Goal: Information Seeking & Learning: Find specific fact

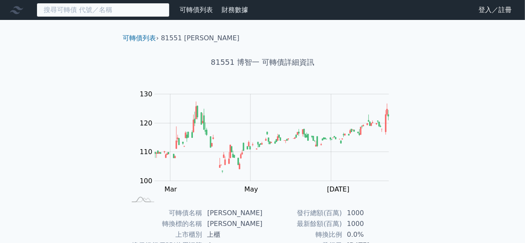
click at [117, 13] on input at bounding box center [103, 10] width 133 height 14
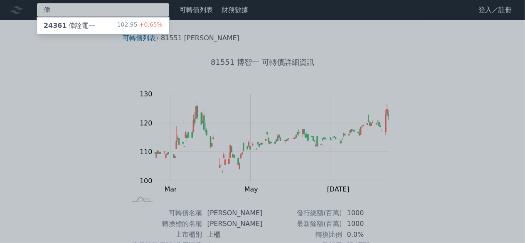
type input "偉"
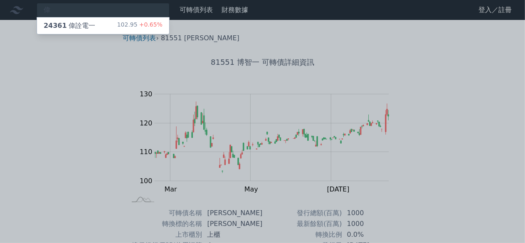
click at [114, 29] on div "24361 偉詮電一 102.95 +0.65%" at bounding box center [103, 25] width 132 height 17
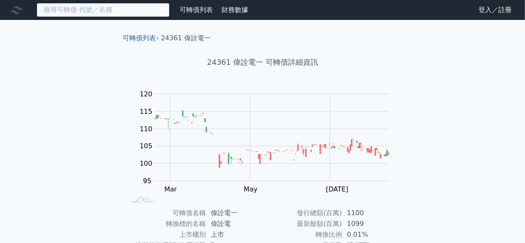
click at [121, 17] on input at bounding box center [103, 10] width 133 height 14
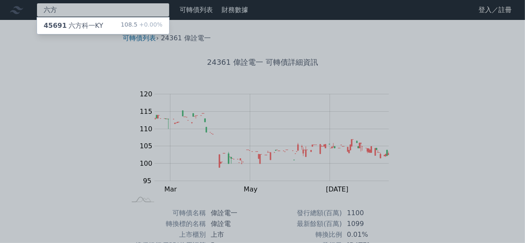
type input "六方"
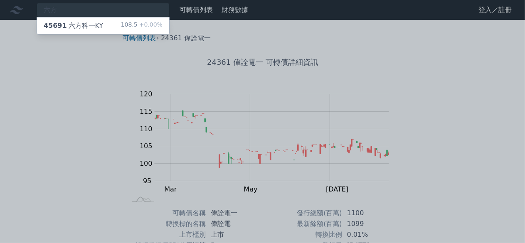
click at [111, 24] on div "45691 六方科一KY 108.5 +0.00%" at bounding box center [103, 25] width 132 height 17
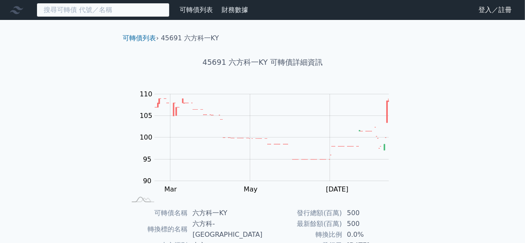
click at [108, 16] on input at bounding box center [103, 10] width 133 height 14
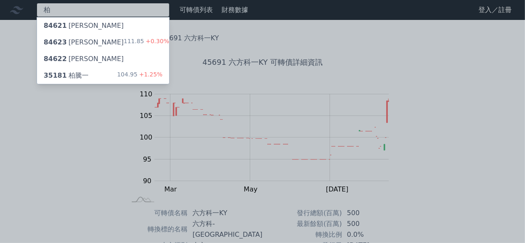
type input "柏"
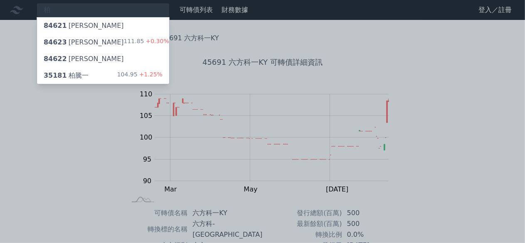
click at [112, 71] on div "35181 柏騰一 104.95 +1.25%" at bounding box center [103, 75] width 132 height 17
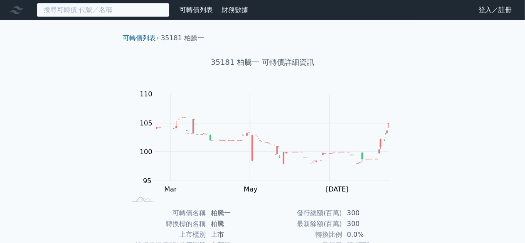
click at [98, 12] on input at bounding box center [103, 10] width 133 height 14
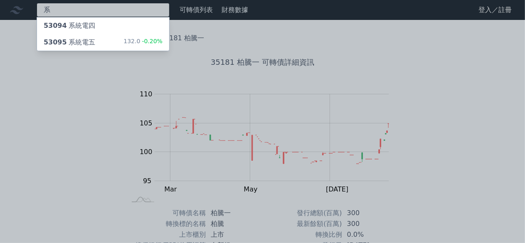
type input "系"
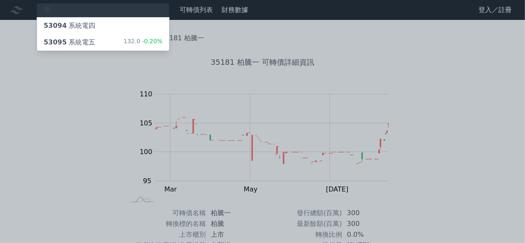
click at [91, 41] on div "53095 系統電五 132.0 -0.20%" at bounding box center [103, 42] width 132 height 17
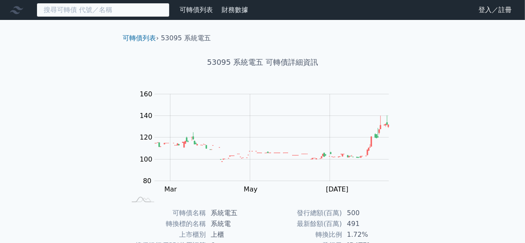
click at [88, 14] on input at bounding box center [103, 10] width 133 height 14
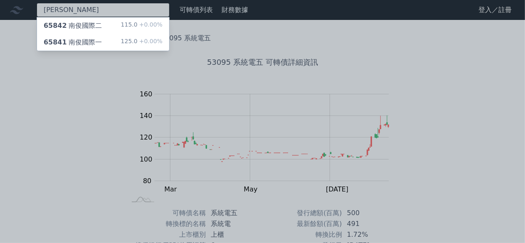
type input "[PERSON_NAME]"
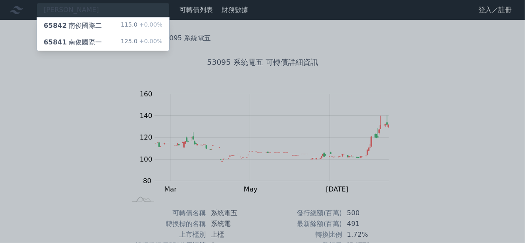
click at [96, 36] on div "65841 南俊國際一 125.0 +0.00%" at bounding box center [103, 42] width 132 height 17
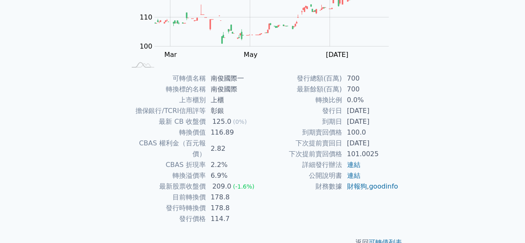
scroll to position [141, 0]
